Goal: Transaction & Acquisition: Book appointment/travel/reservation

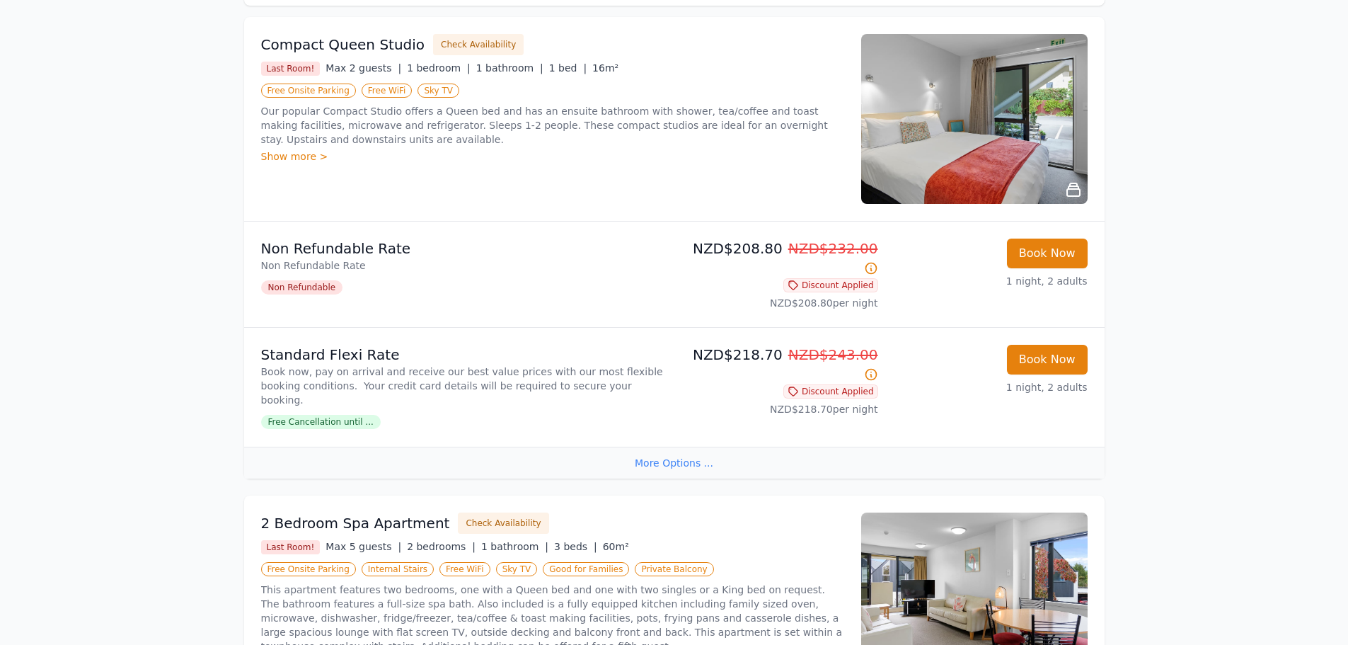
scroll to position [82, 0]
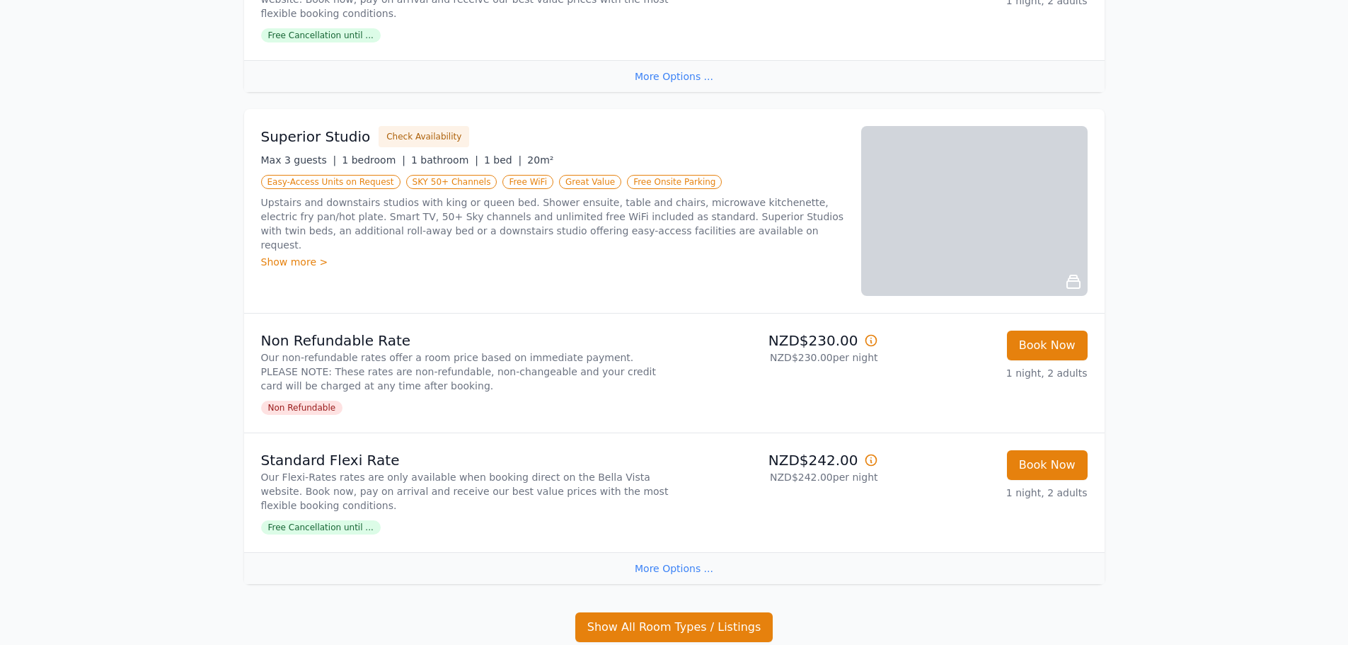
scroll to position [637, 0]
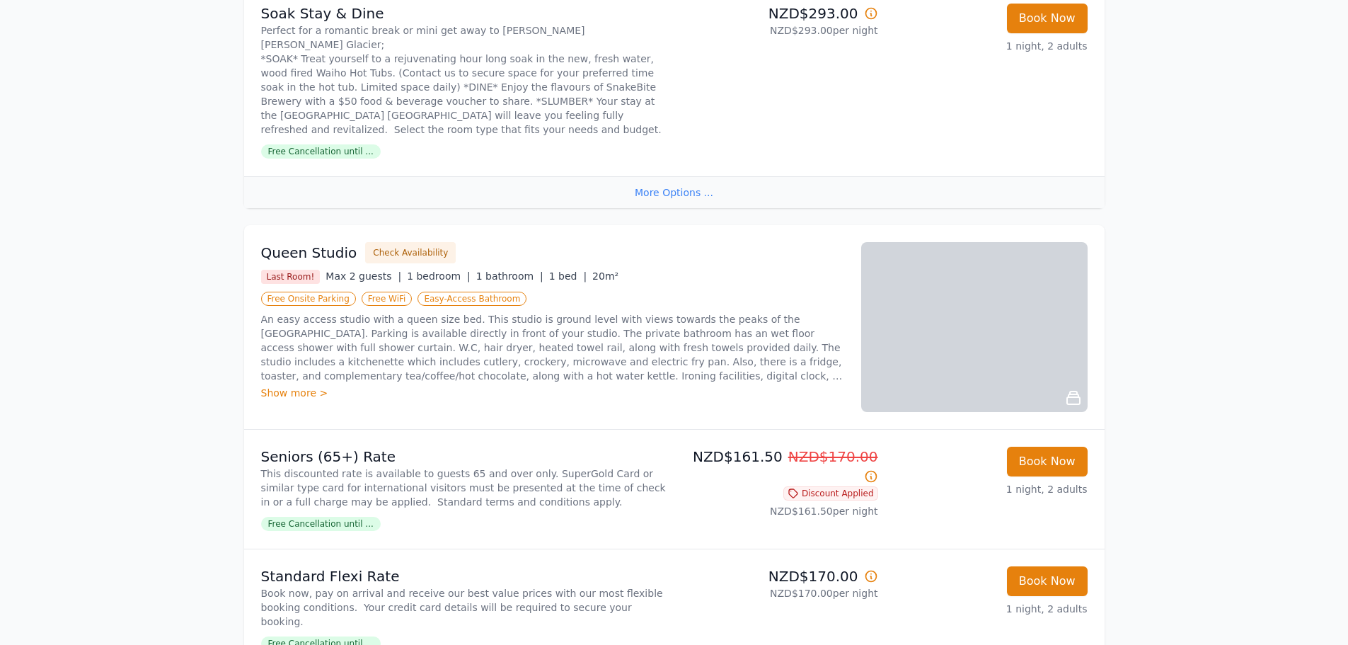
scroll to position [708, 0]
